Goal: Task Accomplishment & Management: Use online tool/utility

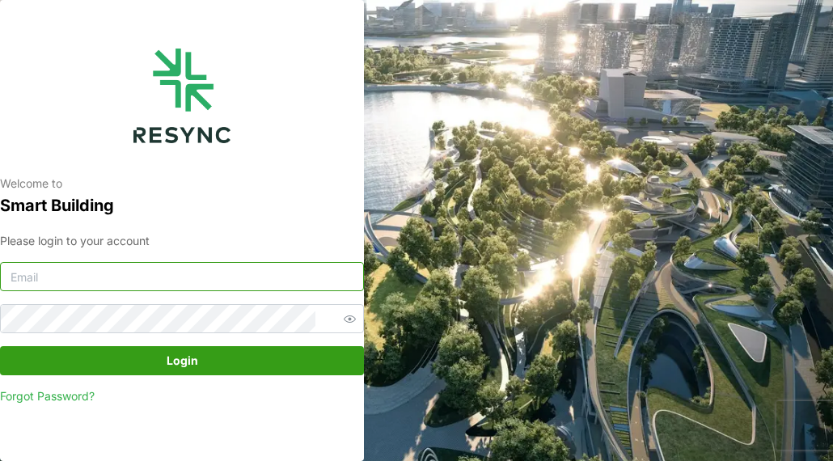
click at [127, 278] on input at bounding box center [182, 276] width 364 height 29
type input "mylasalam.arul@mandai.com"
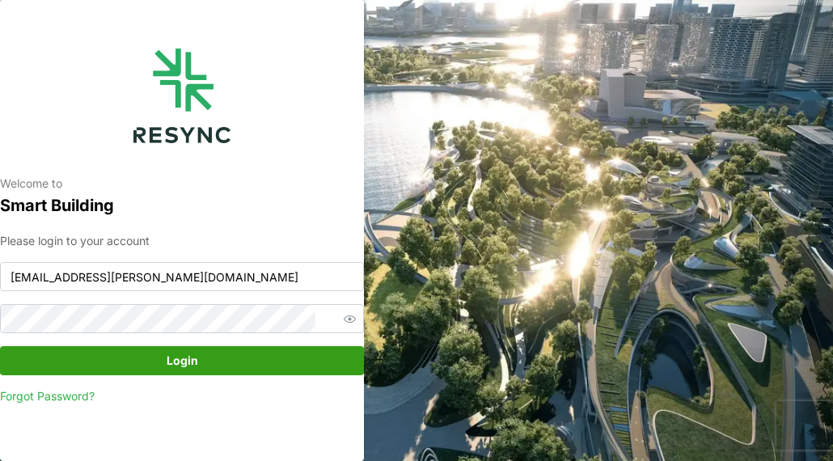
click at [152, 358] on span "Login" at bounding box center [181, 360] width 333 height 27
click at [129, 354] on span "Login" at bounding box center [181, 360] width 333 height 27
click at [344, 315] on icon "button" at bounding box center [350, 319] width 12 height 12
click at [112, 363] on span "Login" at bounding box center [181, 360] width 333 height 27
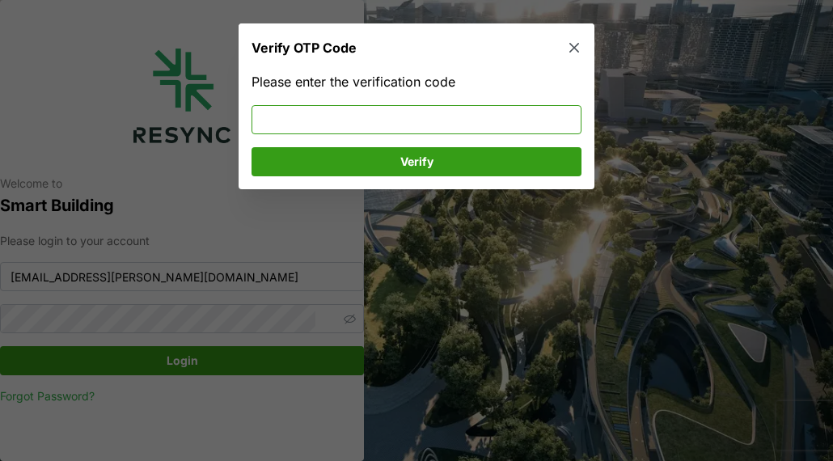
click at [300, 124] on input at bounding box center [416, 118] width 330 height 29
type input "246627"
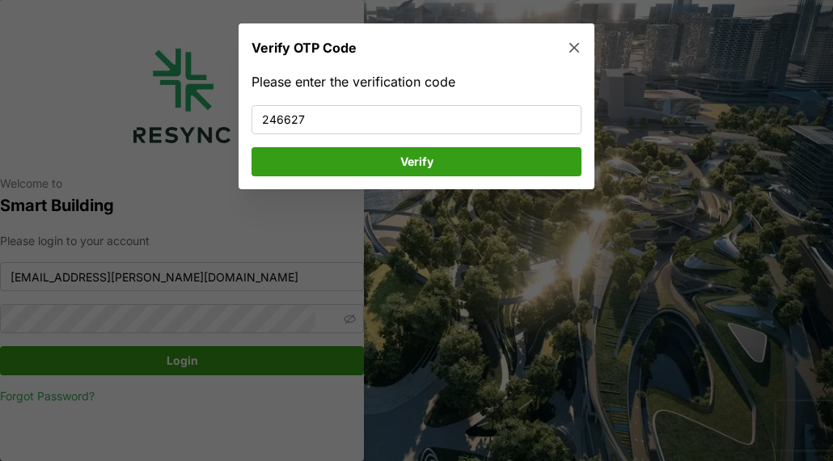
click at [298, 172] on span "Verify" at bounding box center [416, 160] width 299 height 27
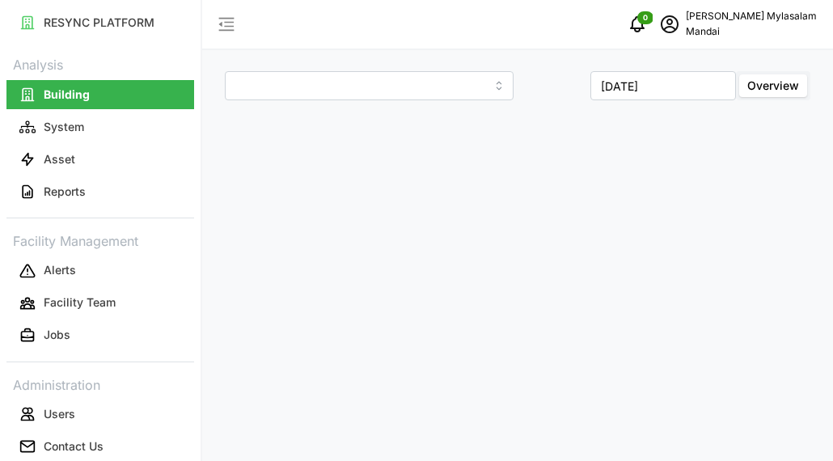
type input "Penguin Building"
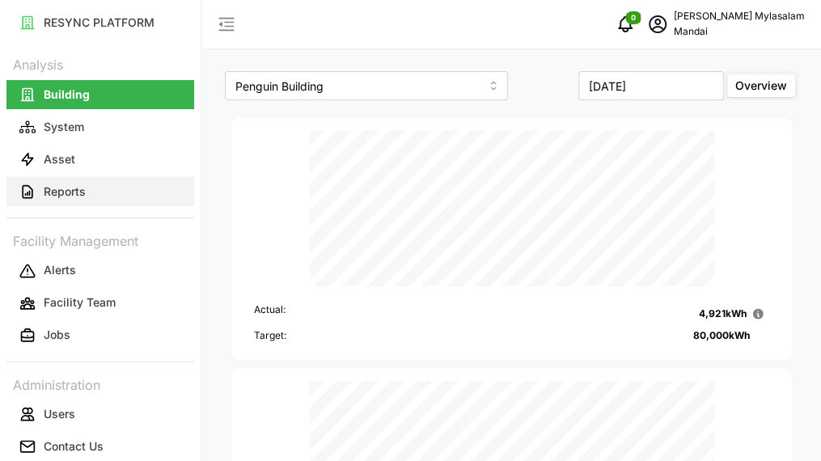
click at [81, 184] on p "Reports" at bounding box center [65, 192] width 42 height 16
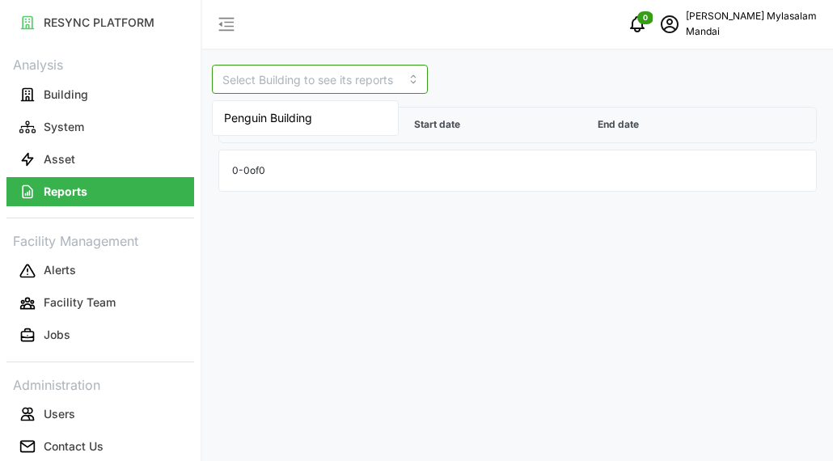
click at [344, 78] on input at bounding box center [320, 79] width 216 height 29
click at [315, 118] on div "Penguin Building" at bounding box center [305, 117] width 179 height 27
type input "Penguin Building"
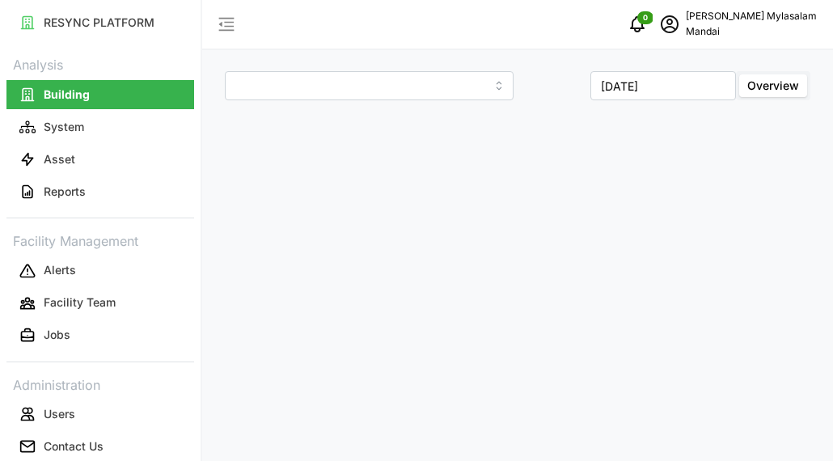
type input "Penguin Building"
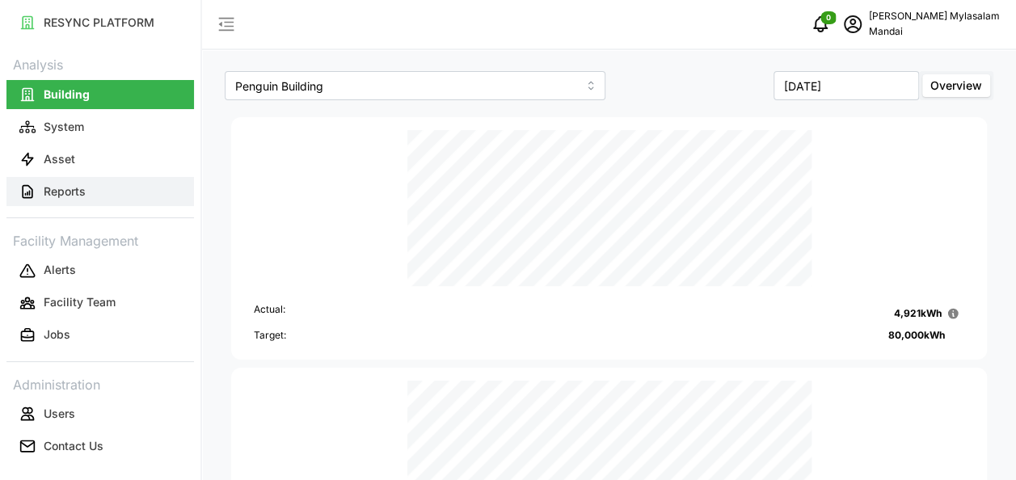
click at [83, 189] on p "Reports" at bounding box center [65, 192] width 42 height 16
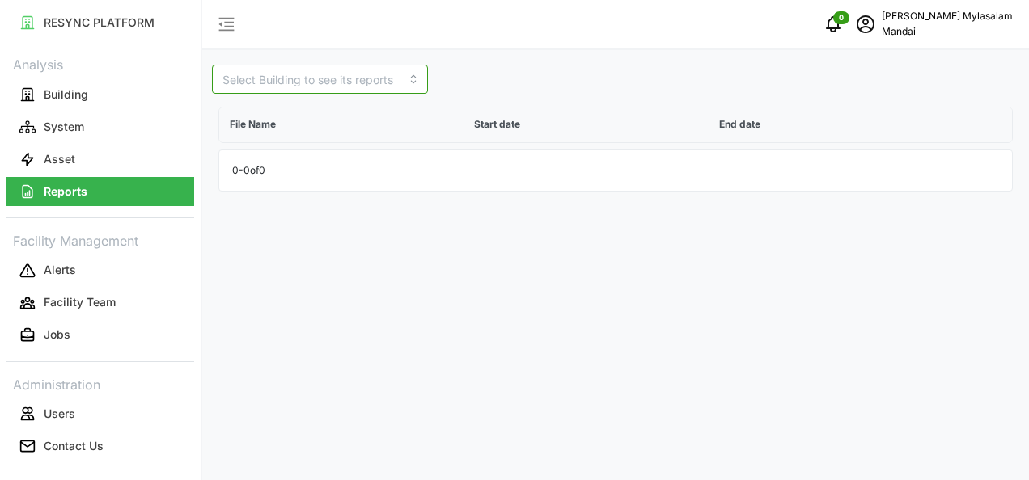
click at [361, 75] on input at bounding box center [320, 79] width 216 height 29
click at [320, 115] on div "Penguin Building" at bounding box center [305, 117] width 179 height 27
type input "Penguin Building"
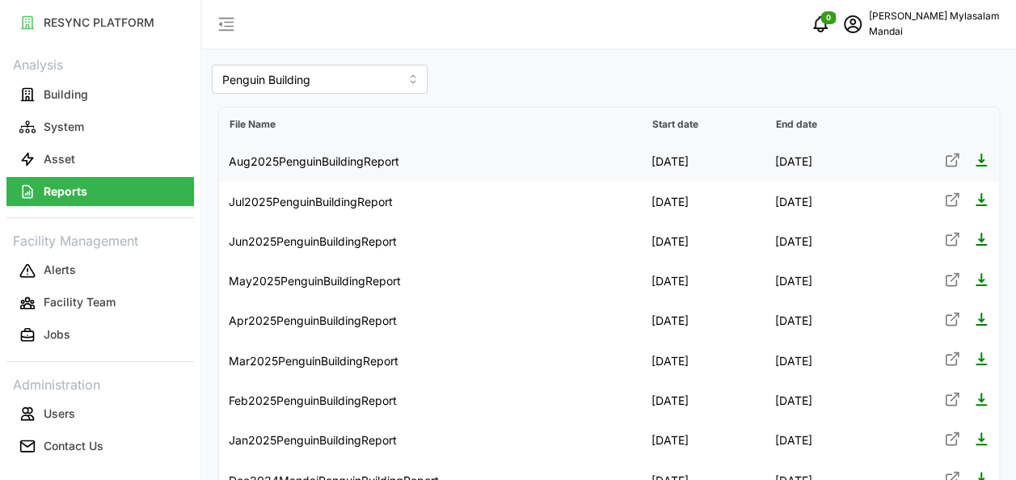
click at [832, 158] on icon at bounding box center [982, 160] width 16 height 16
